Goal: Task Accomplishment & Management: Use online tool/utility

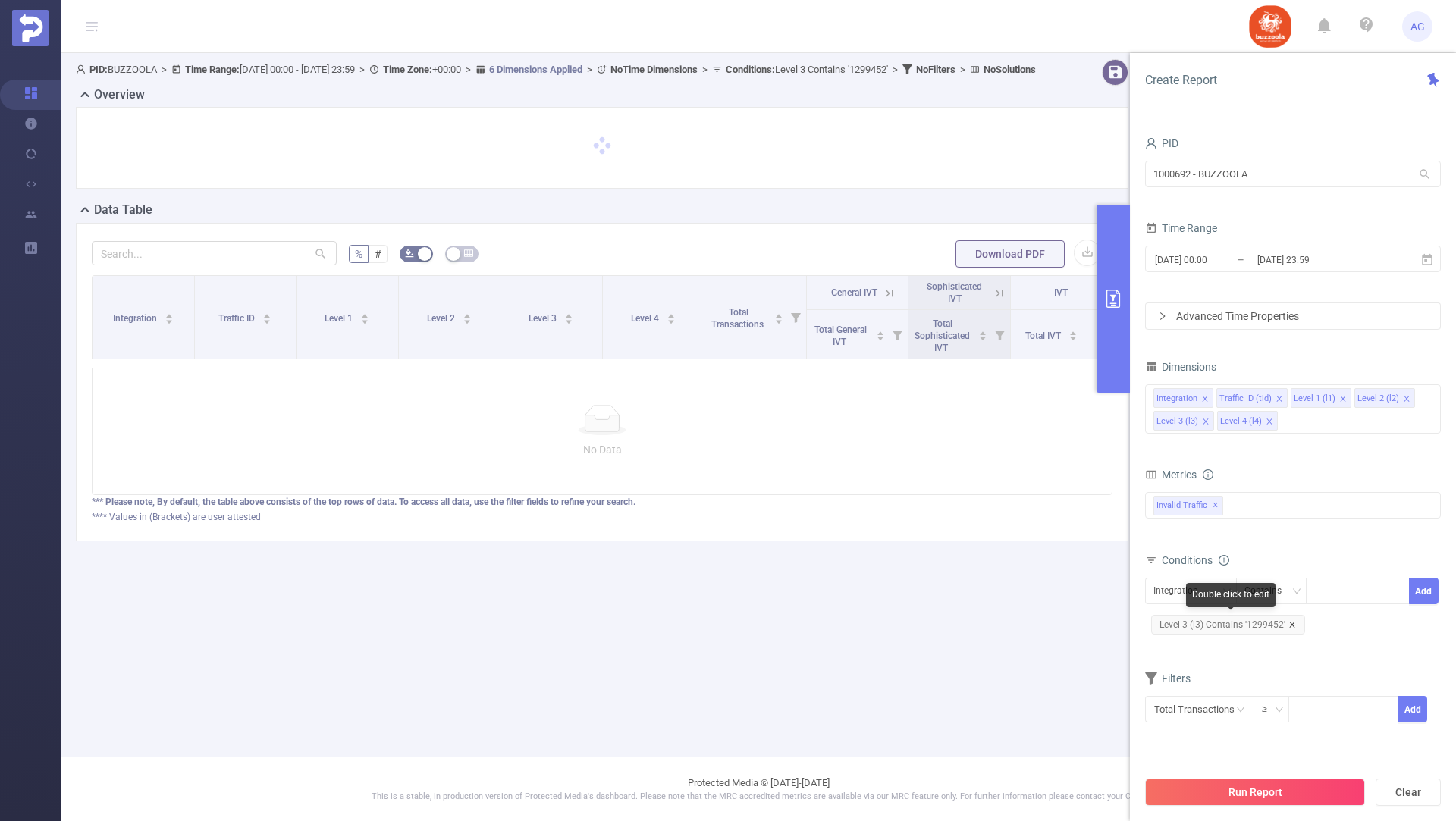
click at [1289, 624] on icon "icon: close" at bounding box center [1291, 624] width 5 height 5
click at [1225, 592] on icon "icon: down" at bounding box center [1225, 590] width 9 height 9
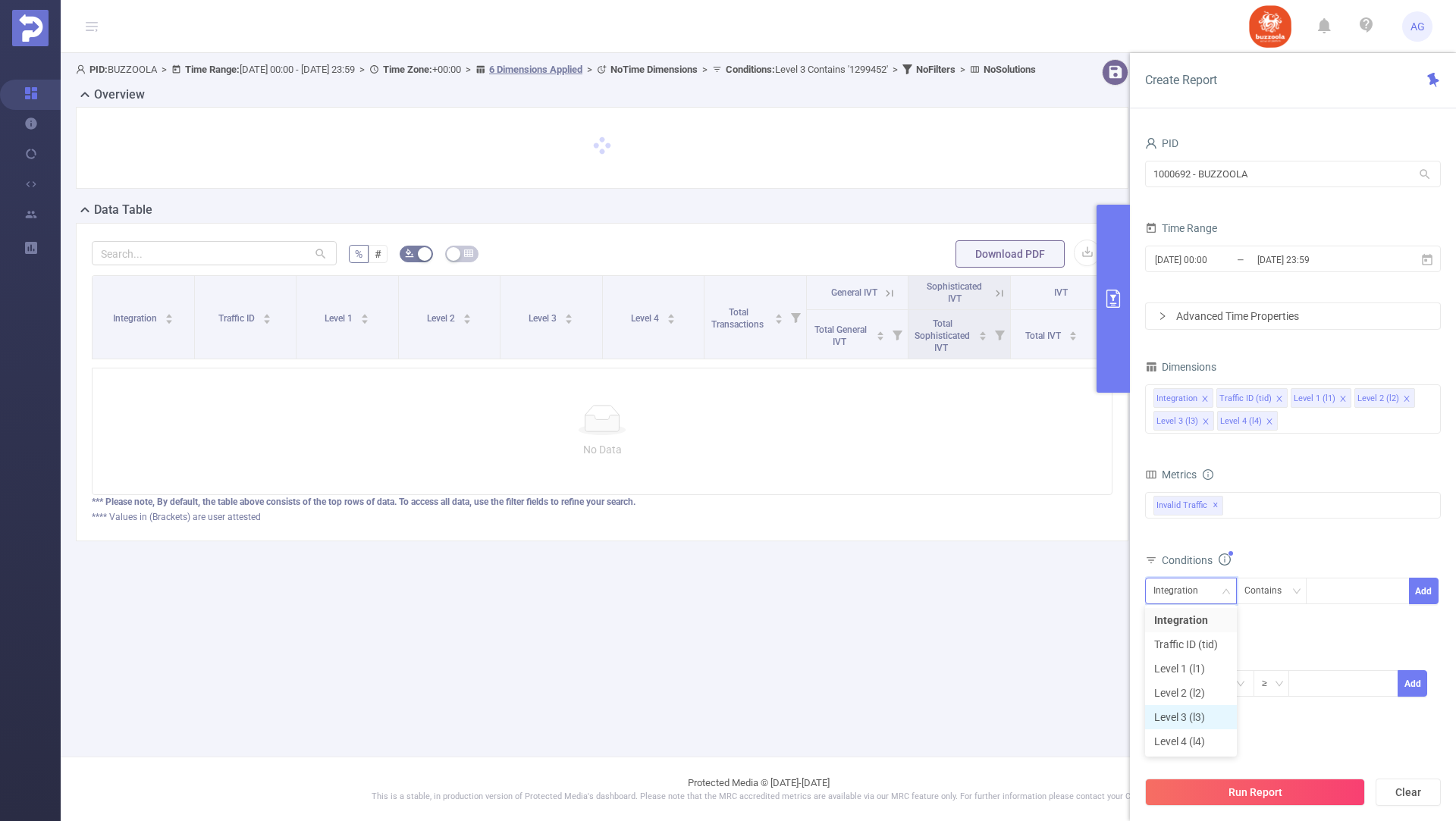
click at [1192, 721] on li "Level 3 (l3)" at bounding box center [1190, 717] width 91 height 24
click at [1330, 589] on div at bounding box center [1358, 591] width 88 height 25
paste input "1280888"
type input "1280888"
click at [1330, 623] on li "1280888" at bounding box center [1358, 619] width 104 height 24
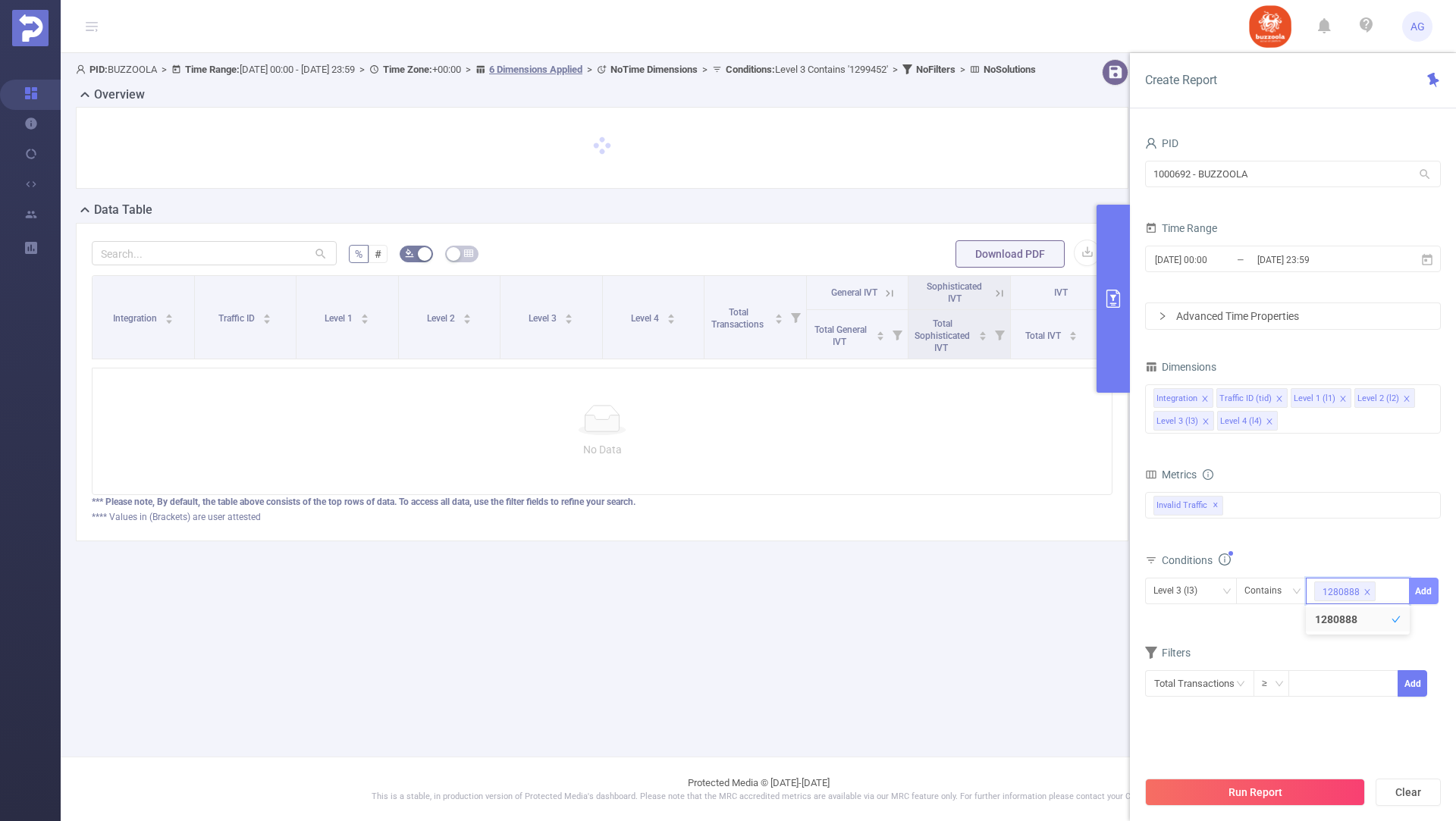
click at [1426, 587] on button "Add" at bounding box center [1424, 590] width 29 height 26
click at [1251, 260] on input "[DATE] 00:00" at bounding box center [1215, 259] width 123 height 20
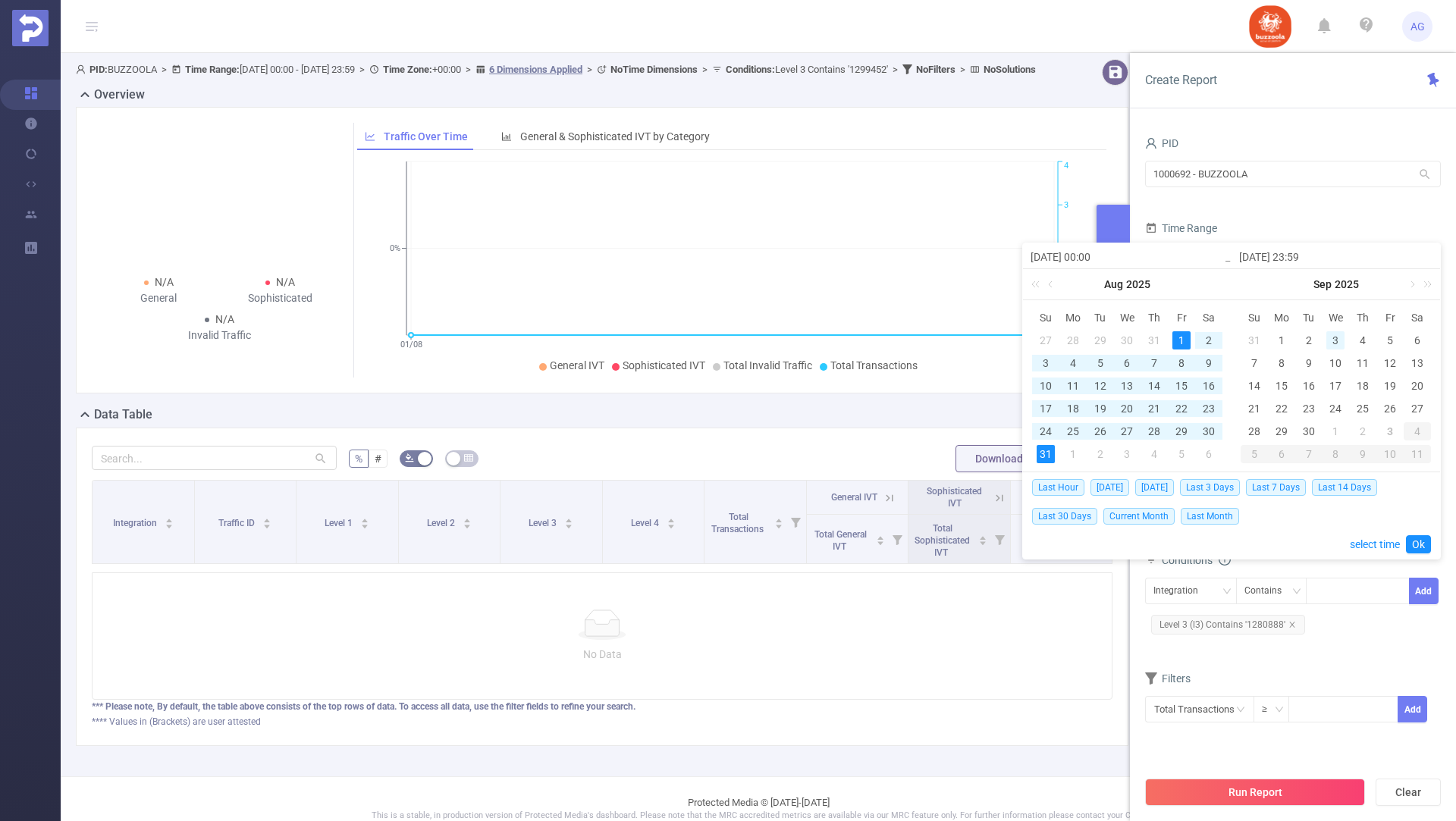
click at [1333, 336] on div "3" at bounding box center [1335, 340] width 18 height 18
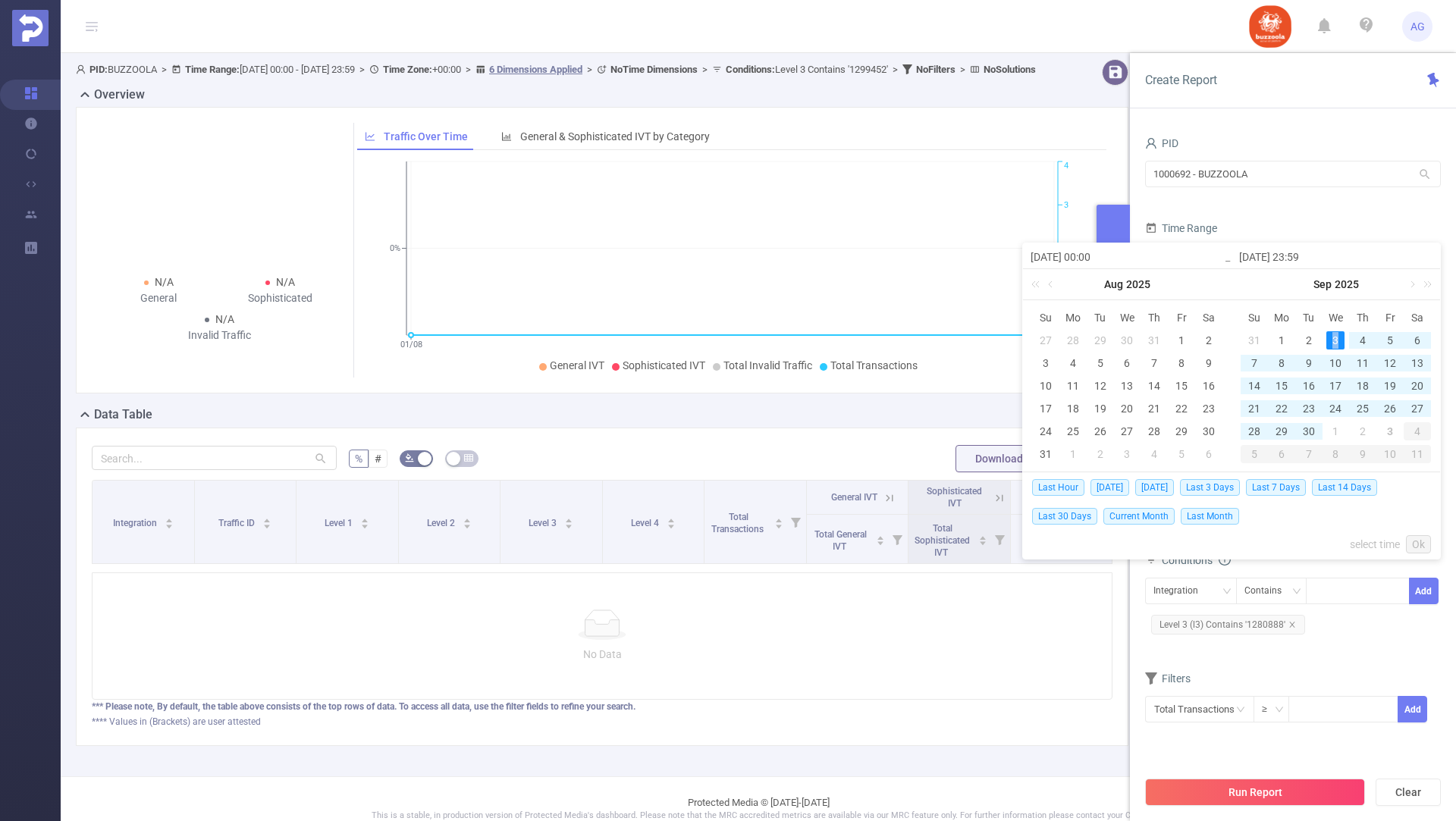
click at [1333, 336] on div "3" at bounding box center [1335, 340] width 18 height 18
type input "2025-09-03 00:00"
type input "2025-09-03 23:59"
type input "2025-09-03 00:00"
type input "2025-09-03 23:59"
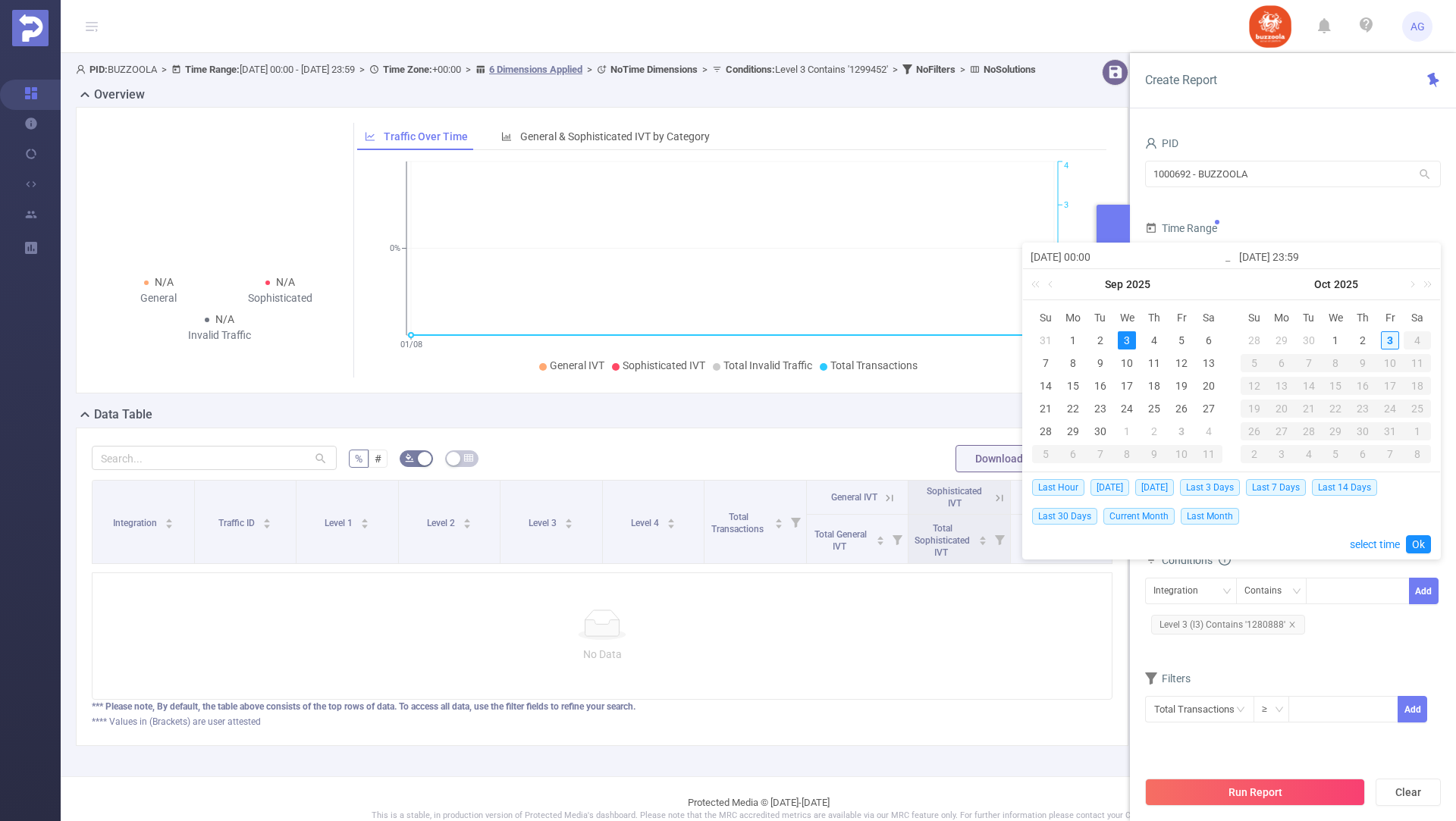
click at [1386, 339] on div "3" at bounding box center [1390, 340] width 18 height 18
type input "2025-10-03 00:00"
type input "2025-10-03 23:59"
type input "2025-10-03 00:00"
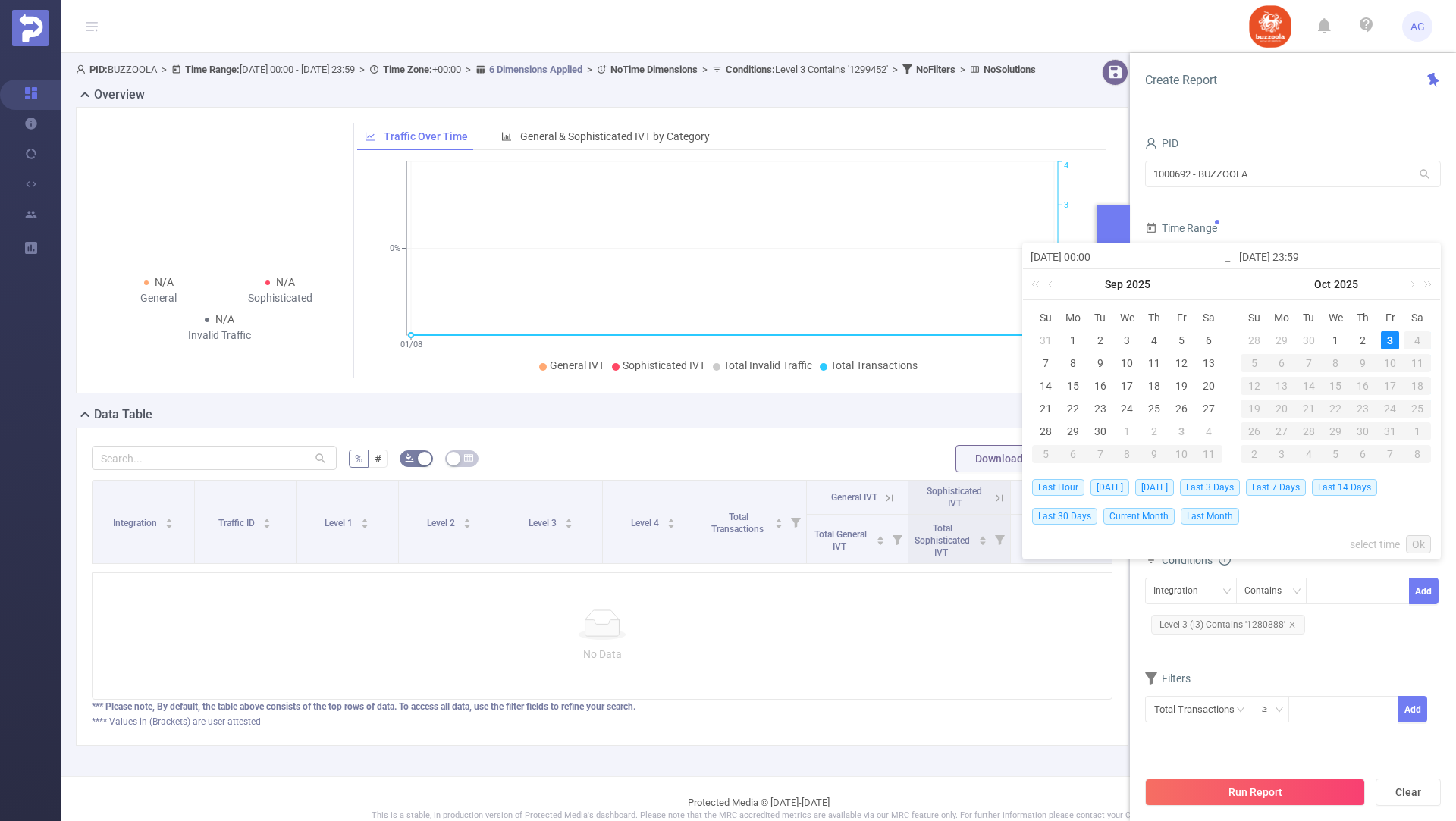
type input "2025-10-03 23:59"
click at [1182, 339] on div "3" at bounding box center [1181, 340] width 18 height 18
click at [1423, 539] on link "Ok" at bounding box center [1418, 544] width 25 height 18
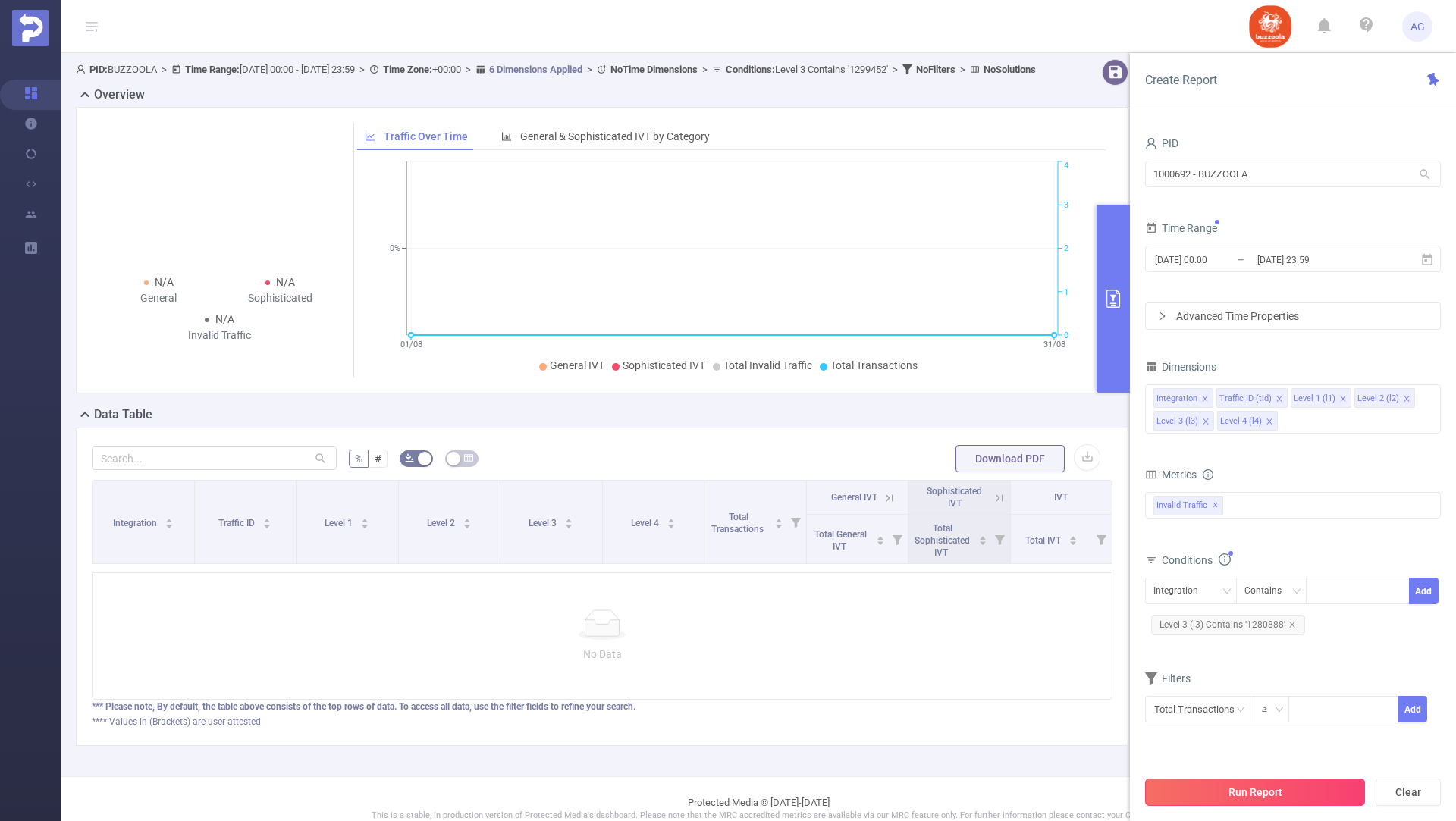
click at [1268, 793] on button "Run Report" at bounding box center [1255, 793] width 220 height 27
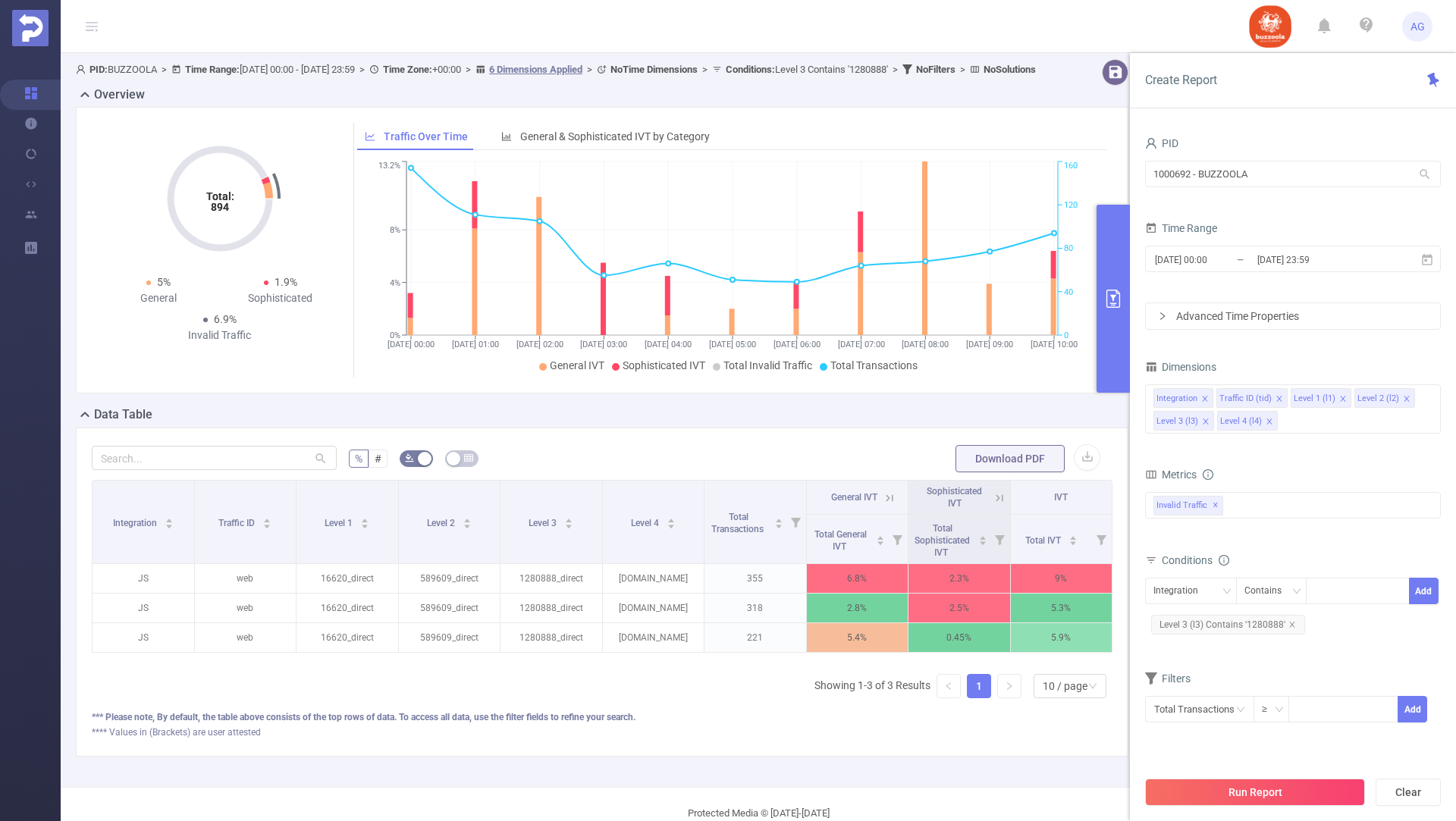
click at [866, 455] on div "% # Download PDF Integration Traffic ID Level 1 Level 2 Level 3 Level 4 Total T…" at bounding box center [602, 592] width 1052 height 329
click at [1041, 107] on div "Overview" at bounding box center [608, 96] width 1065 height 21
click at [1085, 739] on div "**** Values in (Brackets) are user attested" at bounding box center [601, 732] width 1020 height 14
click at [1066, 773] on div "PID: BUZZOOLA > Time Range: 2025-10-03 00:00 - 2025-10-03 23:59 > Time Zone: +0…" at bounding box center [608, 420] width 1095 height 734
click at [1112, 294] on icon "primary" at bounding box center [1113, 299] width 18 height 18
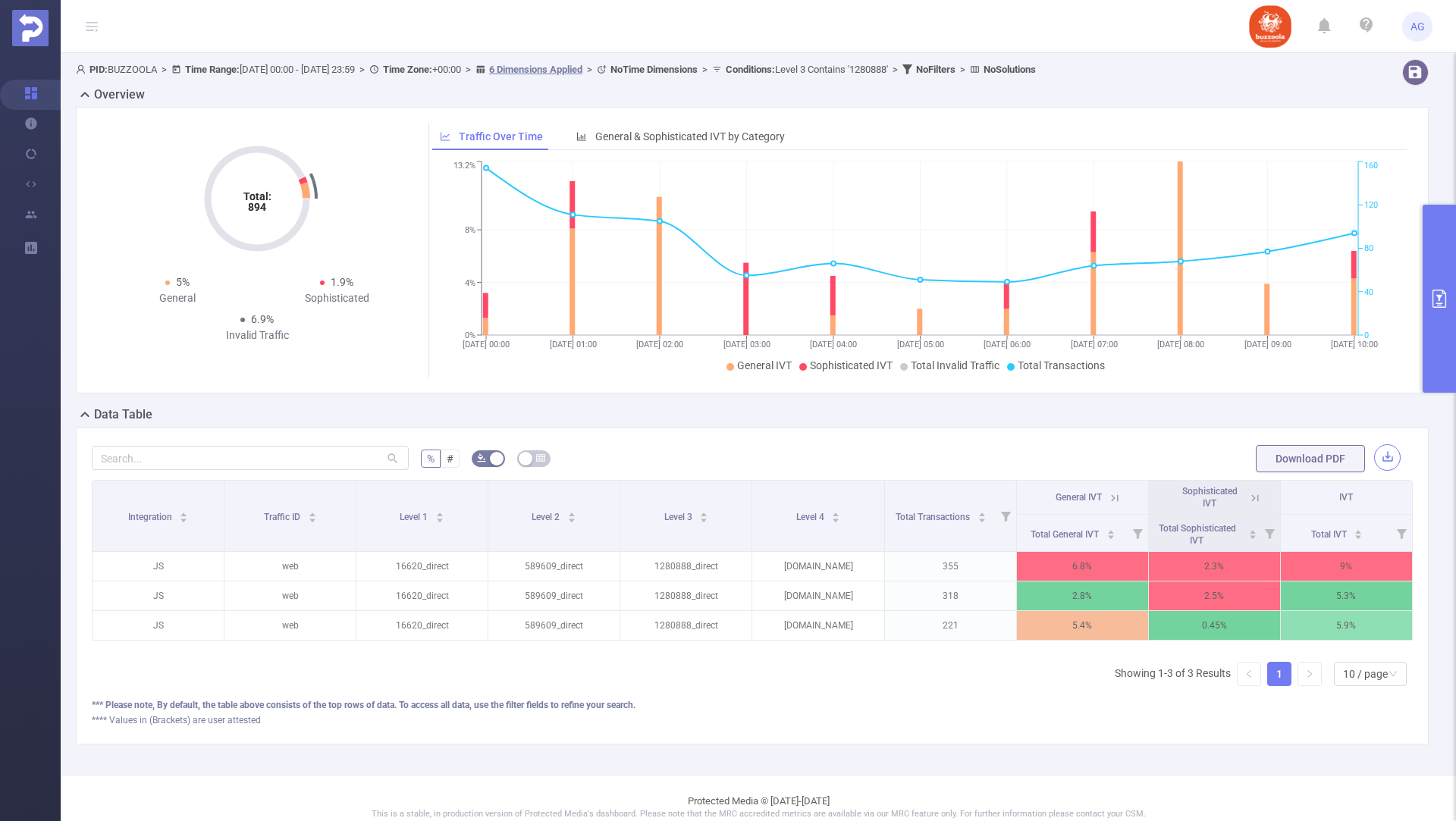
click at [1387, 455] on button "button" at bounding box center [1387, 457] width 26 height 26
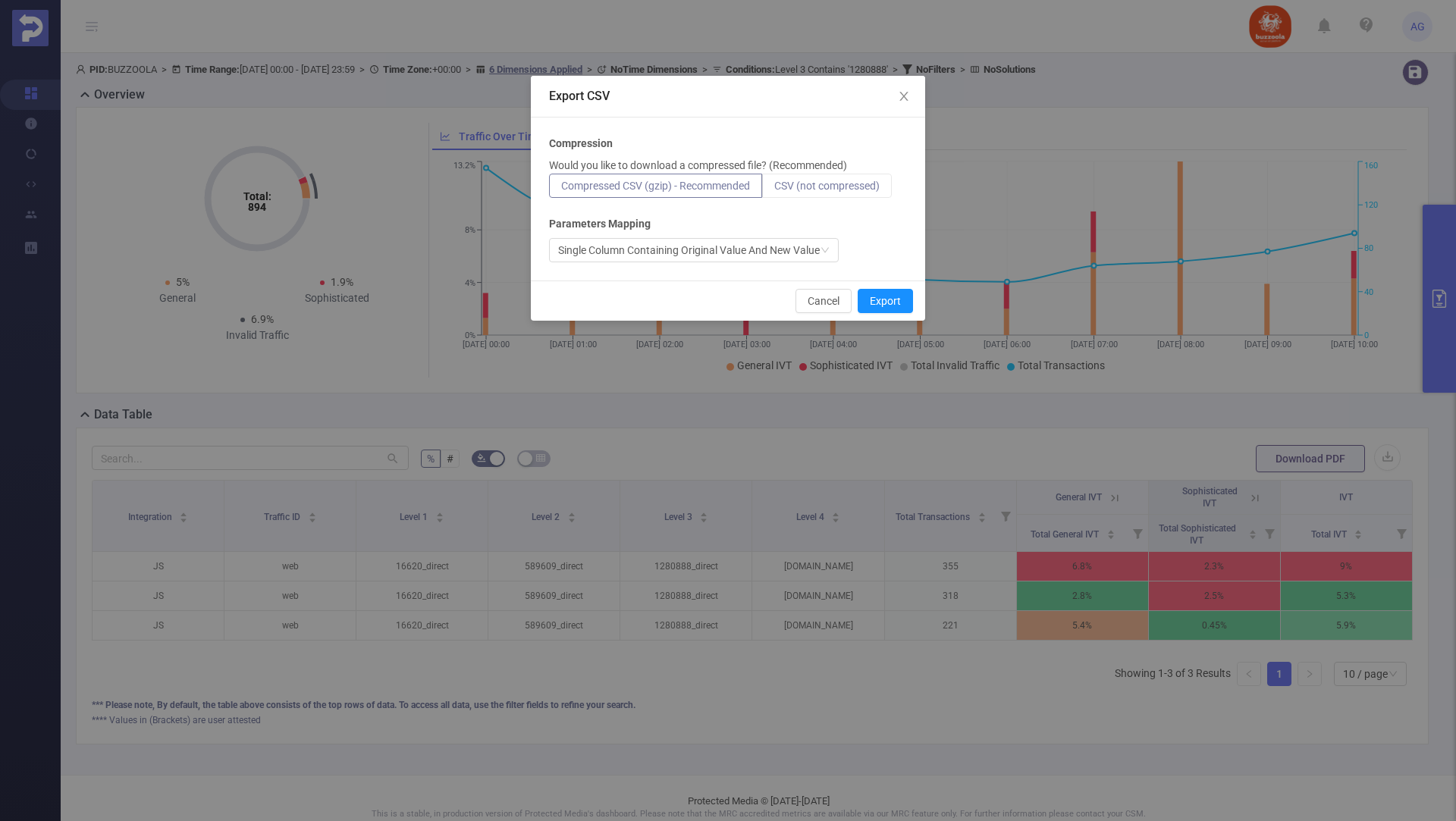
click at [828, 182] on span "CSV (not compressed)" at bounding box center [827, 186] width 105 height 12
click at [774, 190] on input "CSV (not compressed)" at bounding box center [774, 190] width 0 height 0
click at [885, 298] on button "Export" at bounding box center [885, 301] width 55 height 24
